Goal: Task Accomplishment & Management: Use online tool/utility

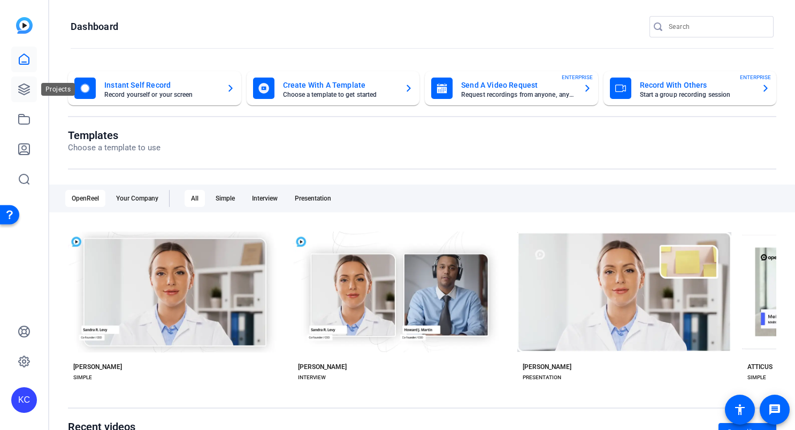
click at [22, 88] on icon at bounding box center [24, 89] width 11 height 11
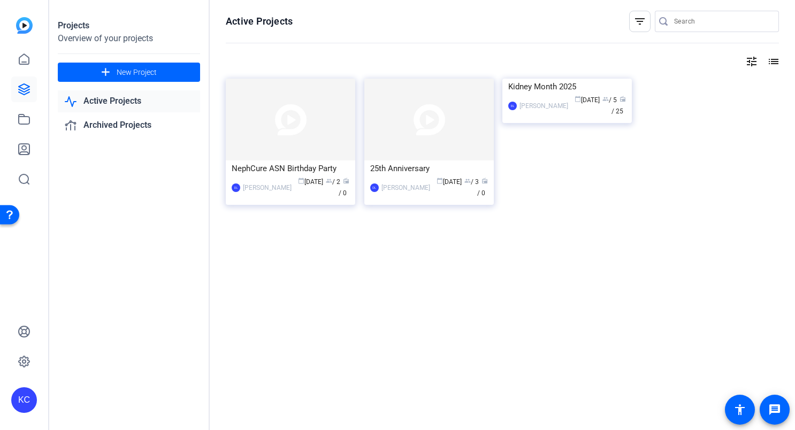
click at [275, 120] on img at bounding box center [291, 120] width 130 height 82
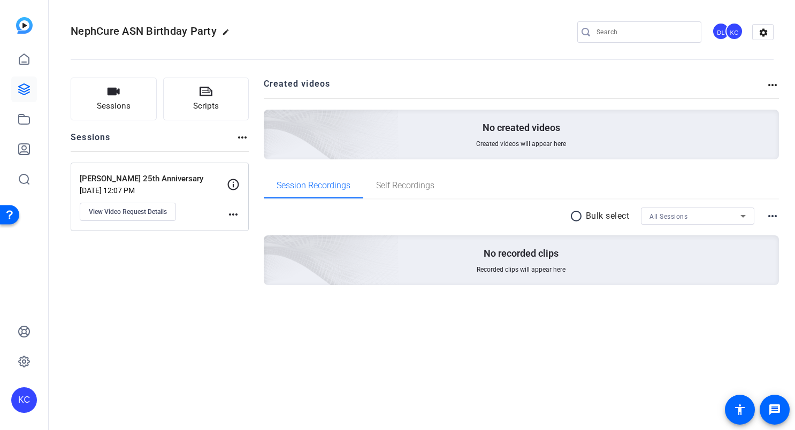
click at [231, 214] on mat-icon "more_horiz" at bounding box center [233, 214] width 13 height 13
click at [187, 195] on div at bounding box center [397, 215] width 795 height 430
click at [124, 209] on span "View Video Request Details" at bounding box center [128, 212] width 78 height 9
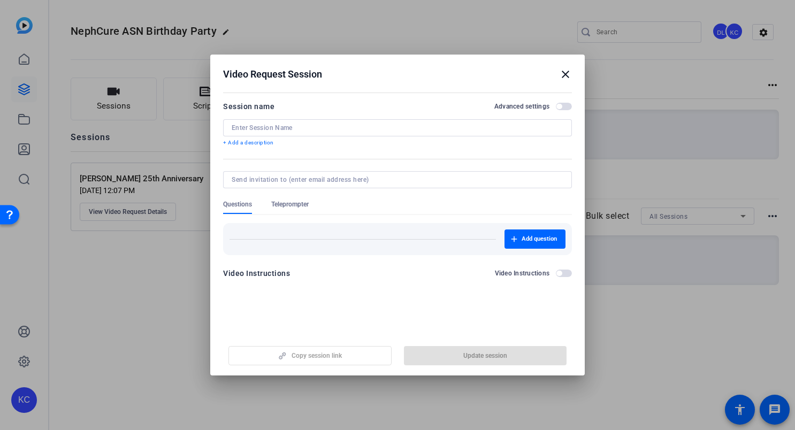
type input "[PERSON_NAME] 25th Anniversary"
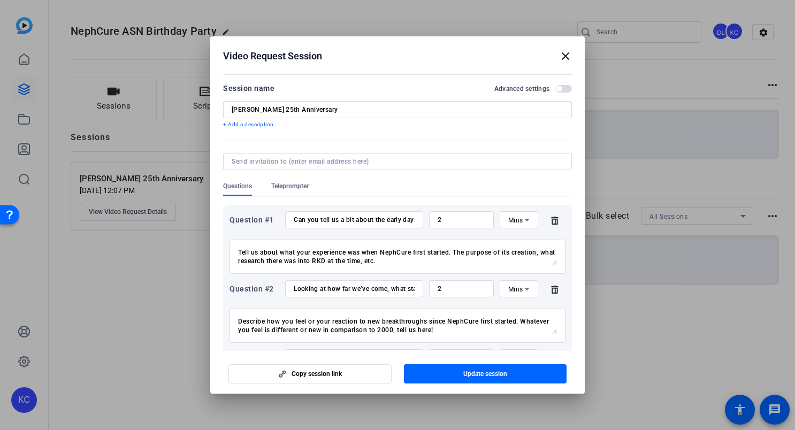
scroll to position [136, 0]
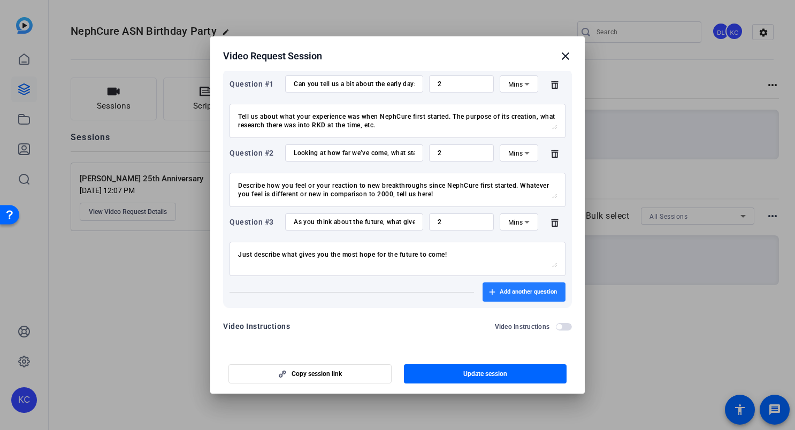
click at [500, 290] on span "Add another question" at bounding box center [528, 292] width 57 height 9
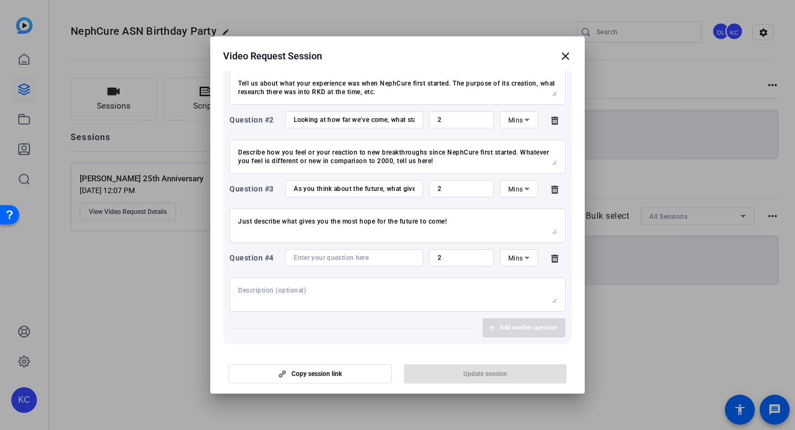
scroll to position [205, 0]
